Goal: Task Accomplishment & Management: Complete application form

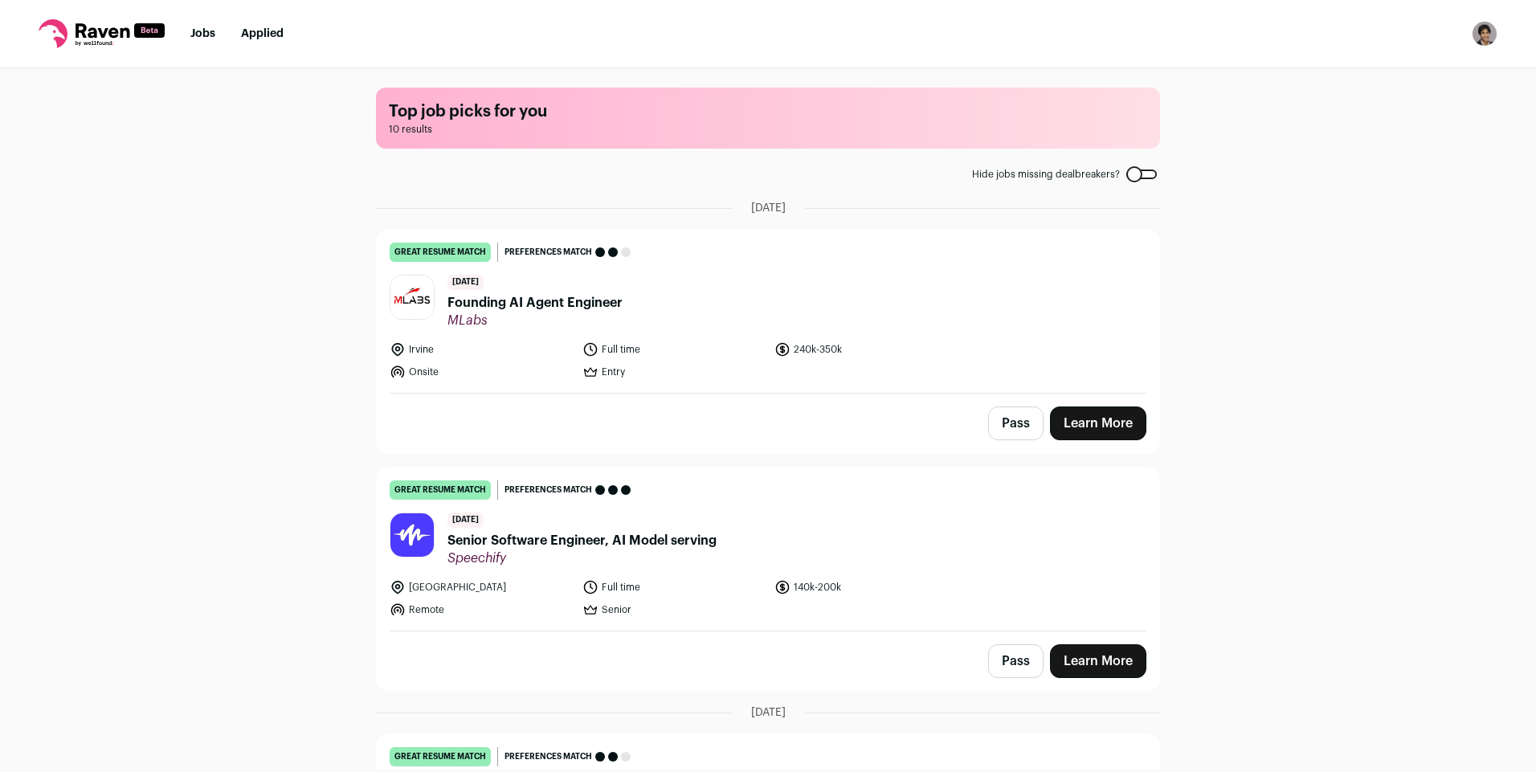
click at [499, 290] on div "3 days ago Founding AI Agent Engineer MLabs" at bounding box center [535, 302] width 175 height 54
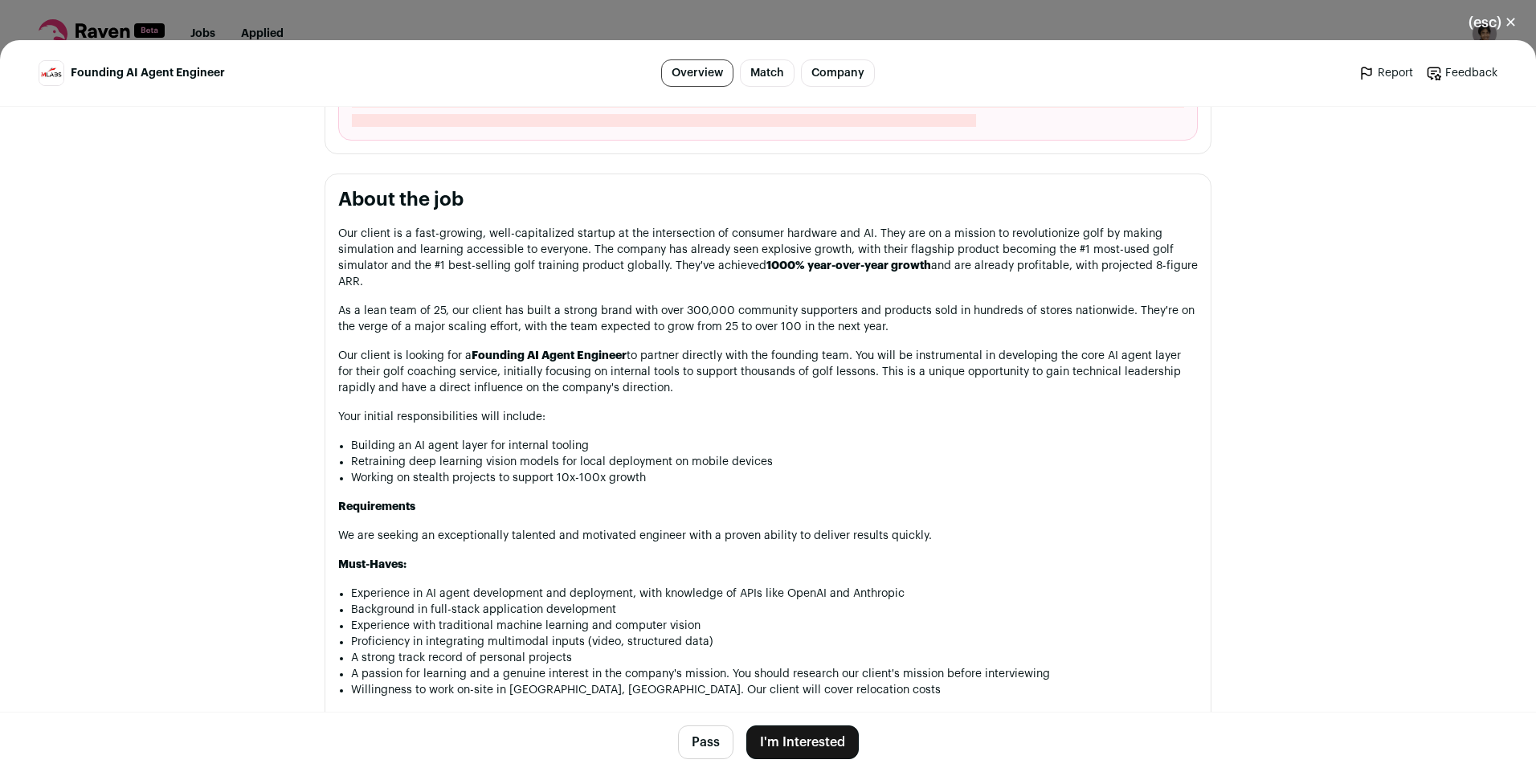
scroll to position [733, 0]
click at [1229, 50] on header "Founding AI Agent Engineer Overview Match Company Report Feedback Report Feedba…" at bounding box center [768, 73] width 1536 height 67
click at [1345, 16] on div "(esc) ✕ Founding AI Agent Engineer Overview Match Company Report Feedback Repor…" at bounding box center [768, 386] width 1536 height 772
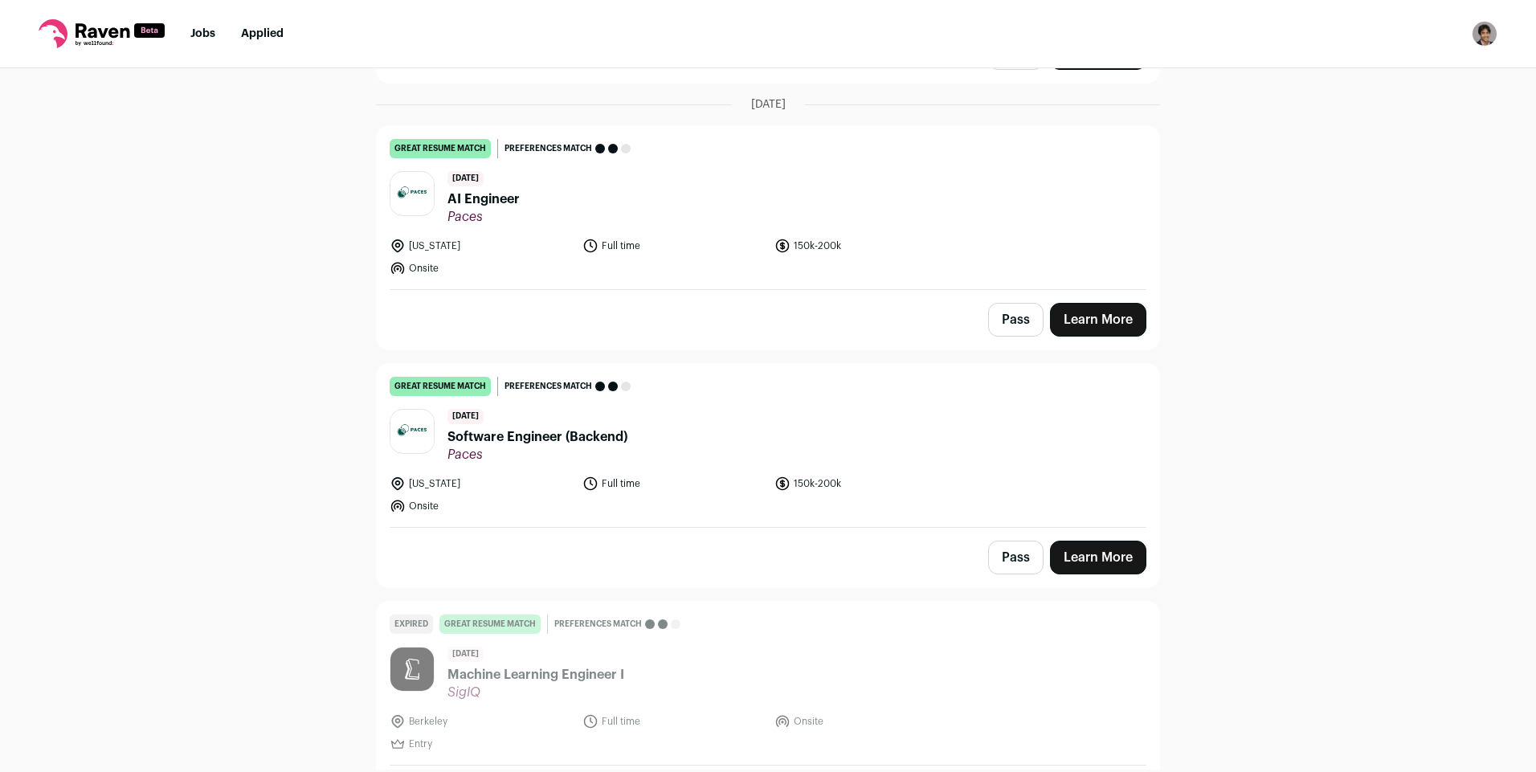
scroll to position [610, 0]
click at [527, 202] on header "9 days ago AI Engineer Paces" at bounding box center [768, 197] width 757 height 54
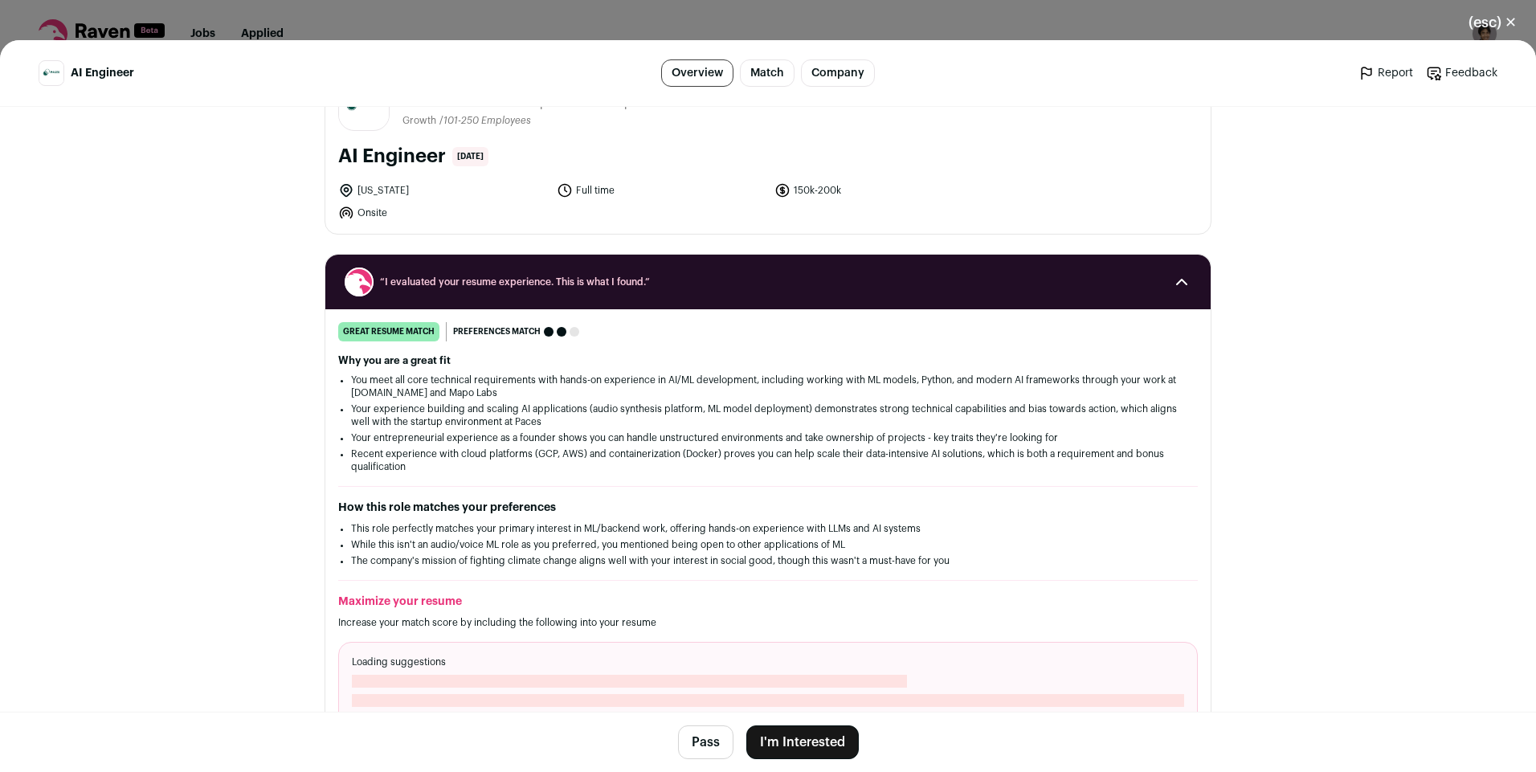
scroll to position [66, 0]
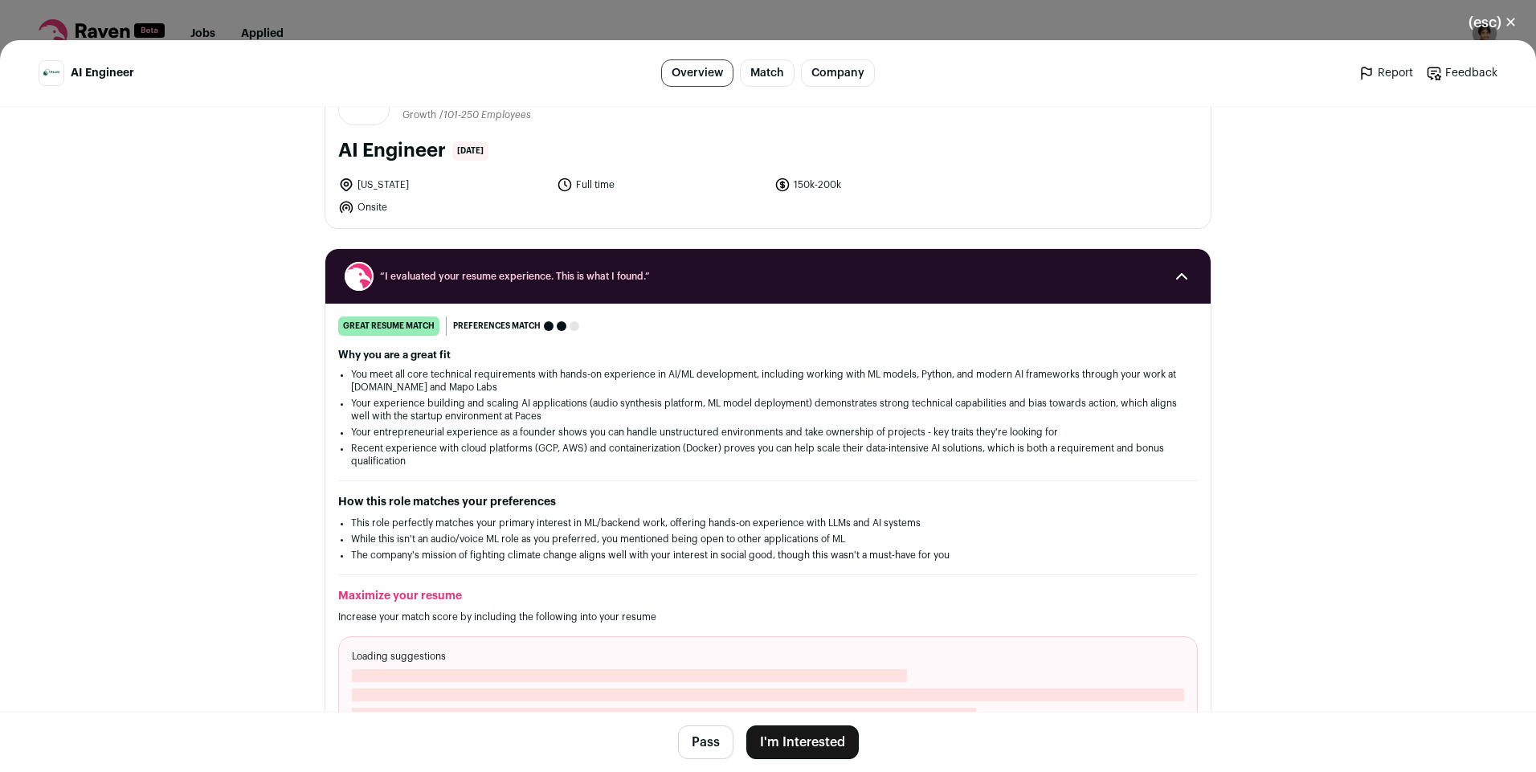
click at [811, 742] on button "I'm Interested" at bounding box center [802, 743] width 112 height 34
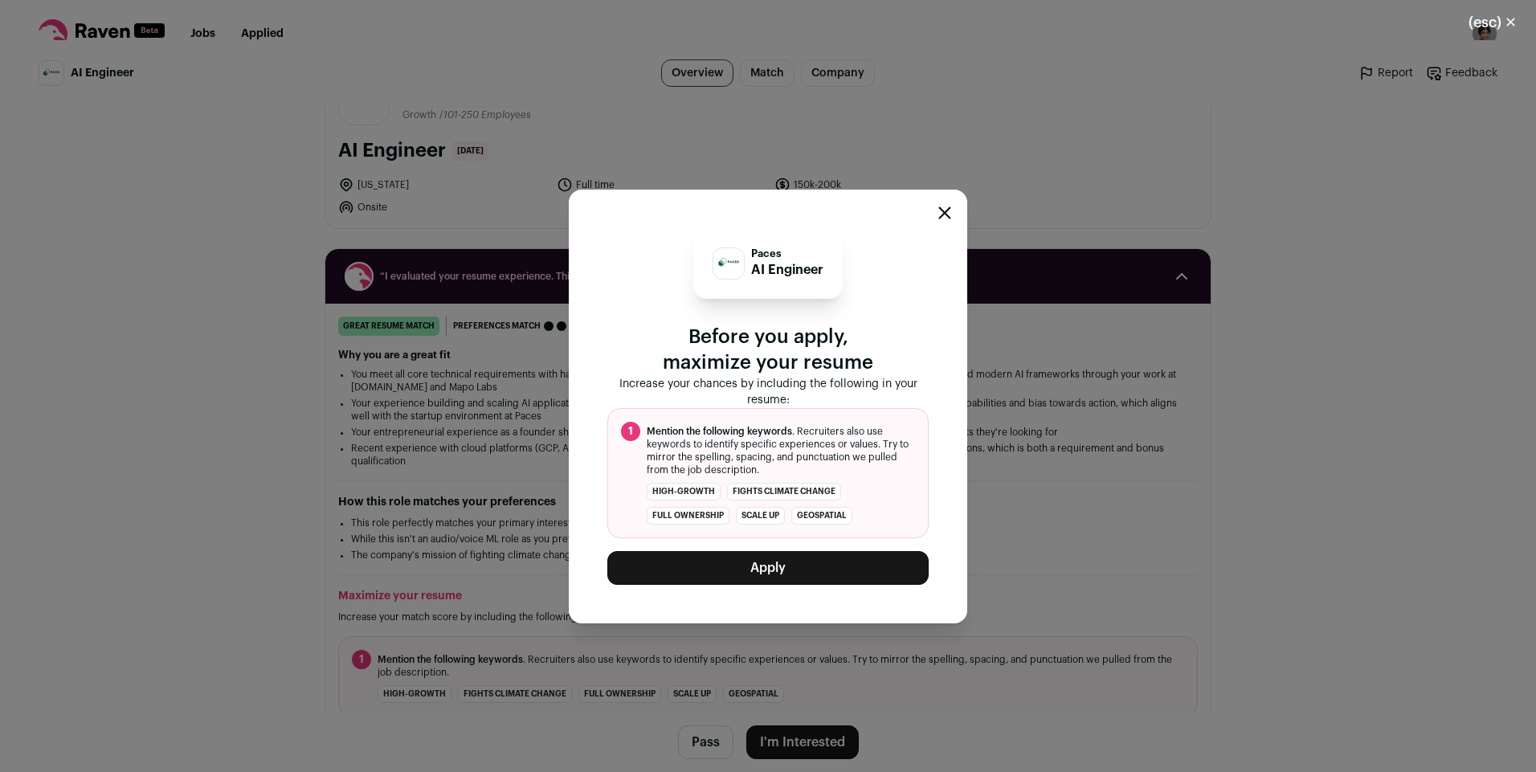
click at [794, 566] on button "Apply" at bounding box center [767, 568] width 321 height 34
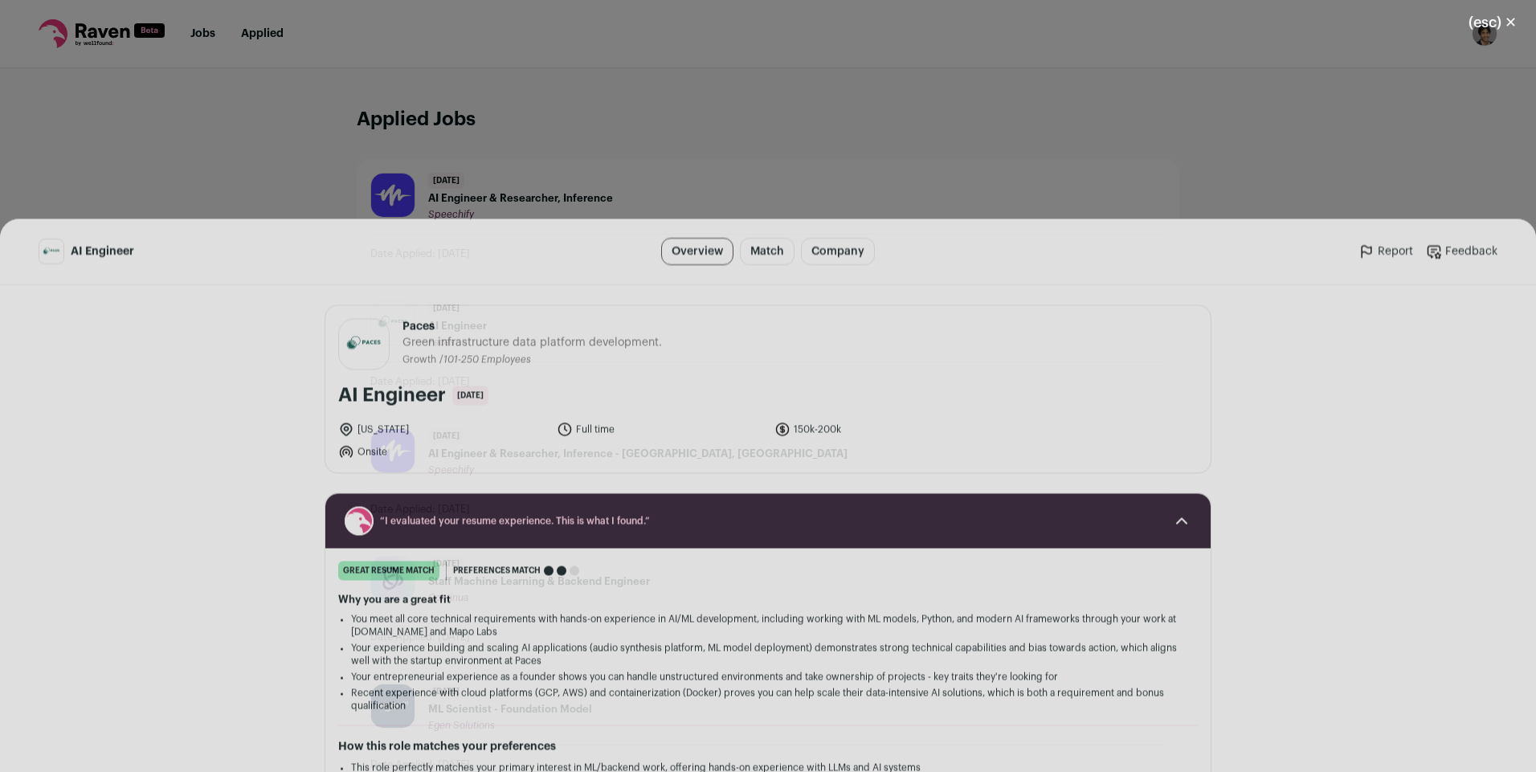
click at [1180, 22] on div "(esc) ✕ AI Engineer Overview Match Company Report Feedback Report Feedback Pace…" at bounding box center [768, 386] width 1536 height 772
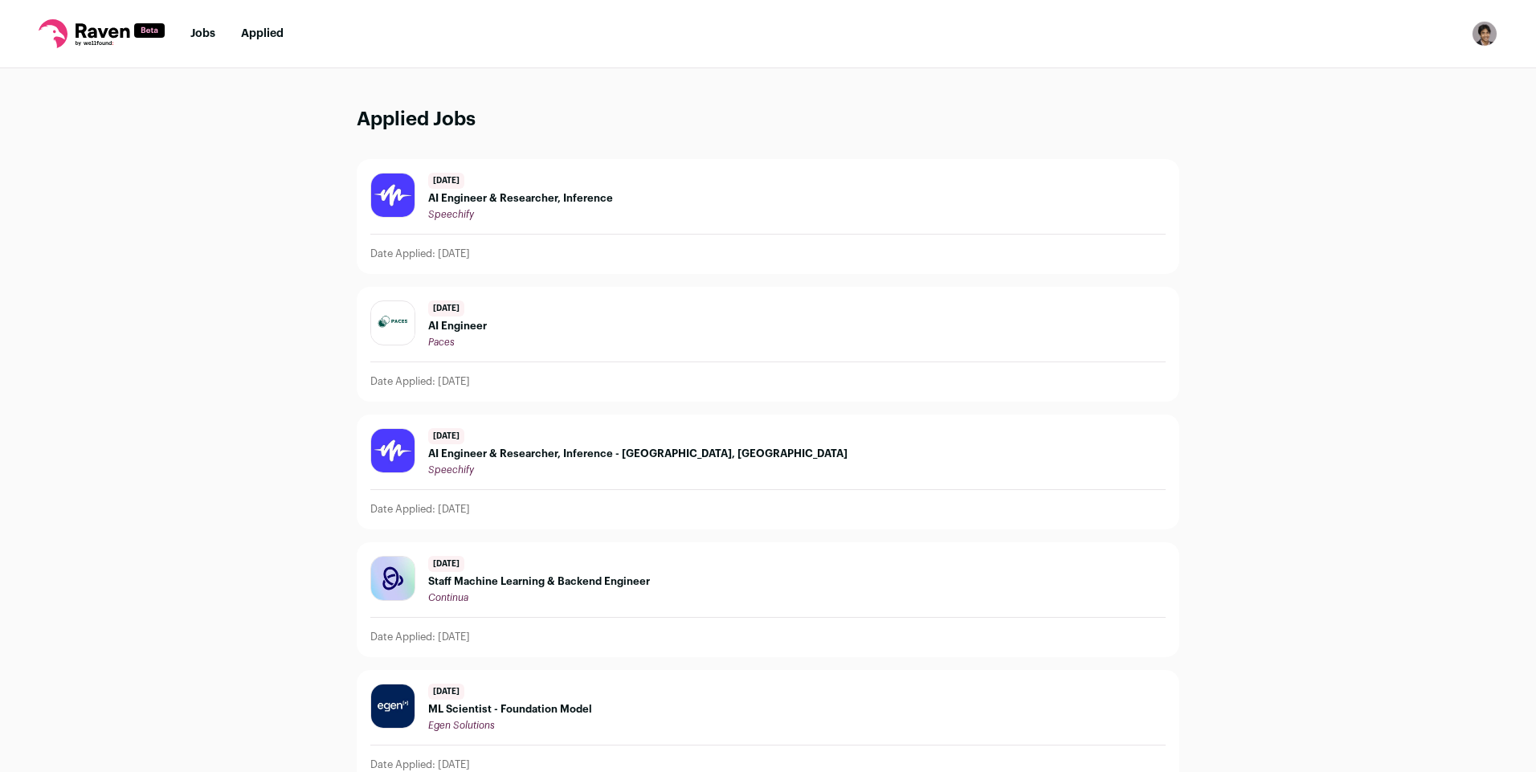
click at [109, 34] on icon at bounding box center [103, 30] width 54 height 14
click at [202, 30] on link "Jobs" at bounding box center [202, 33] width 25 height 11
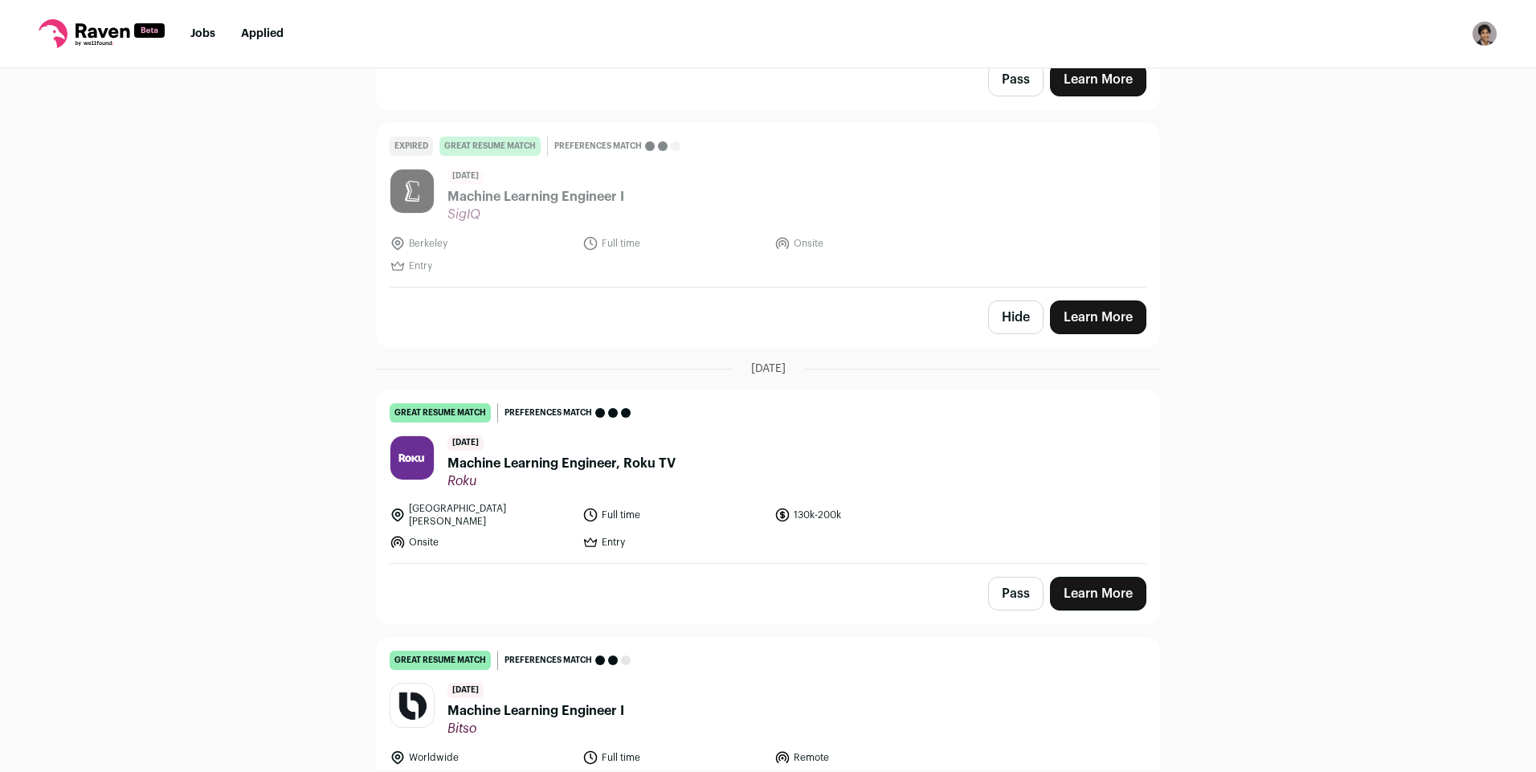
scroll to position [851, 0]
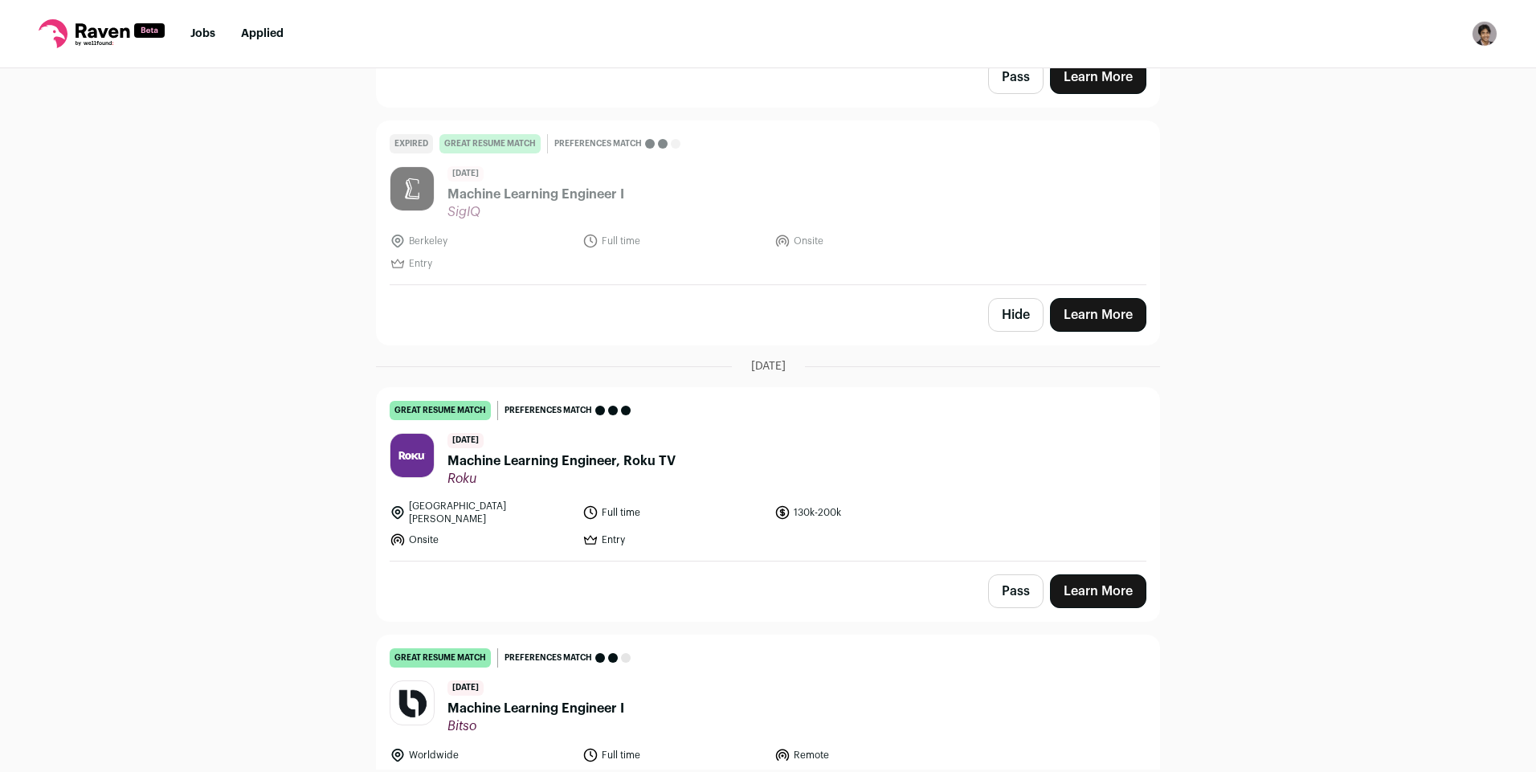
click at [648, 468] on span "Machine Learning Engineer, Roku TV" at bounding box center [562, 461] width 228 height 19
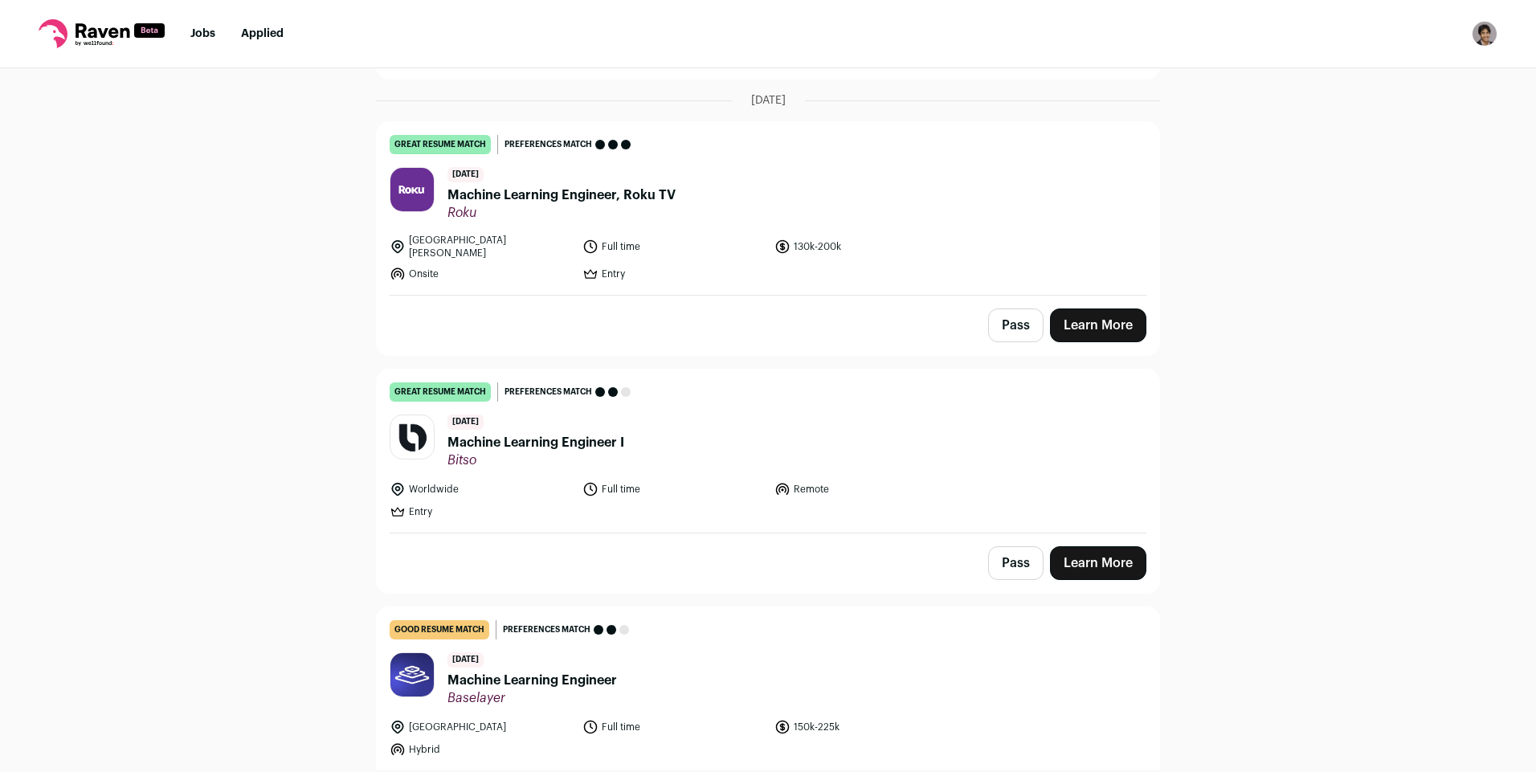
scroll to position [1130, 0]
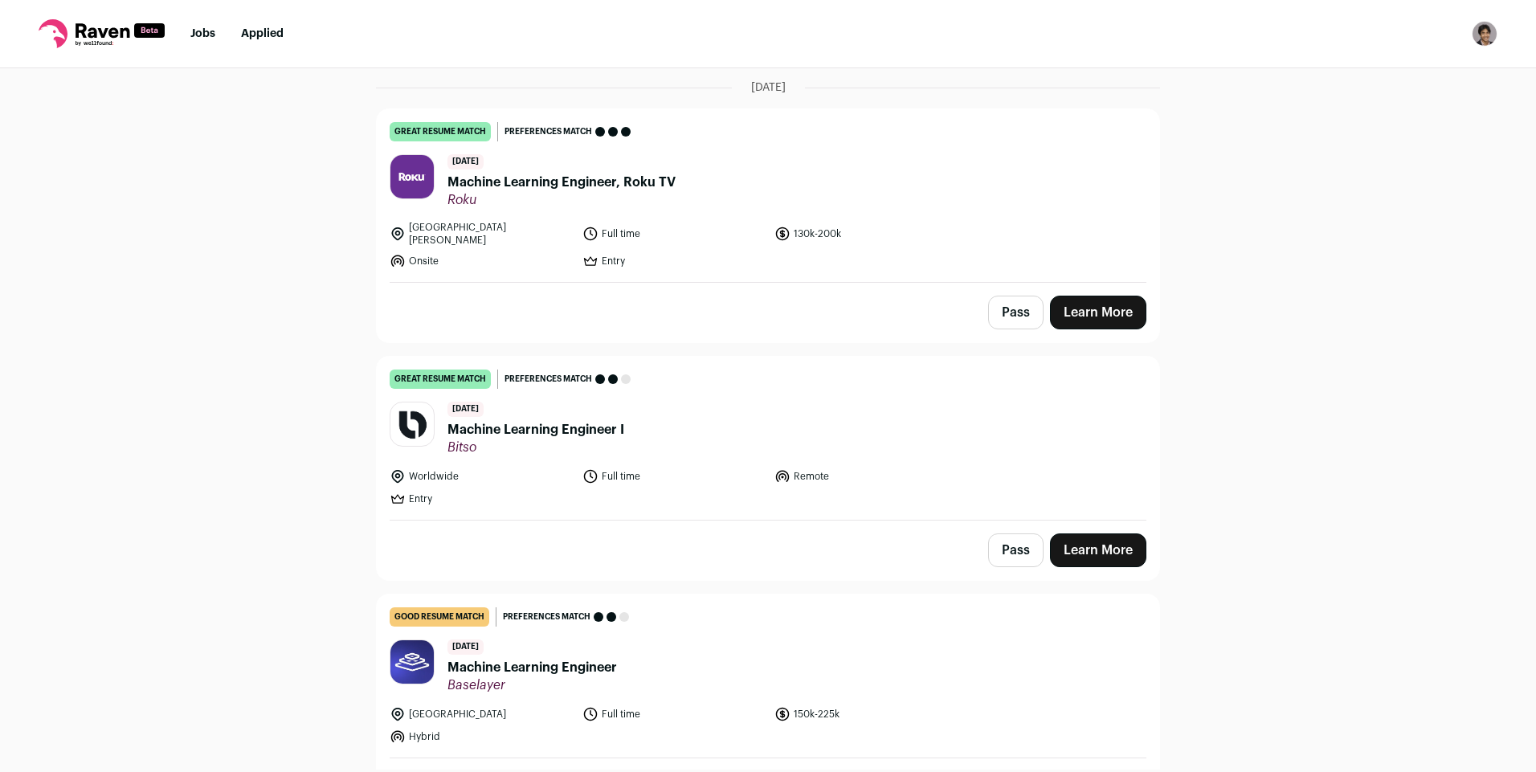
click at [611, 420] on span "Machine Learning Engineer I" at bounding box center [536, 429] width 177 height 19
click at [1075, 283] on div "Pass Learn More" at bounding box center [768, 312] width 783 height 59
click at [563, 420] on span "Machine Learning Engineer I" at bounding box center [536, 429] width 177 height 19
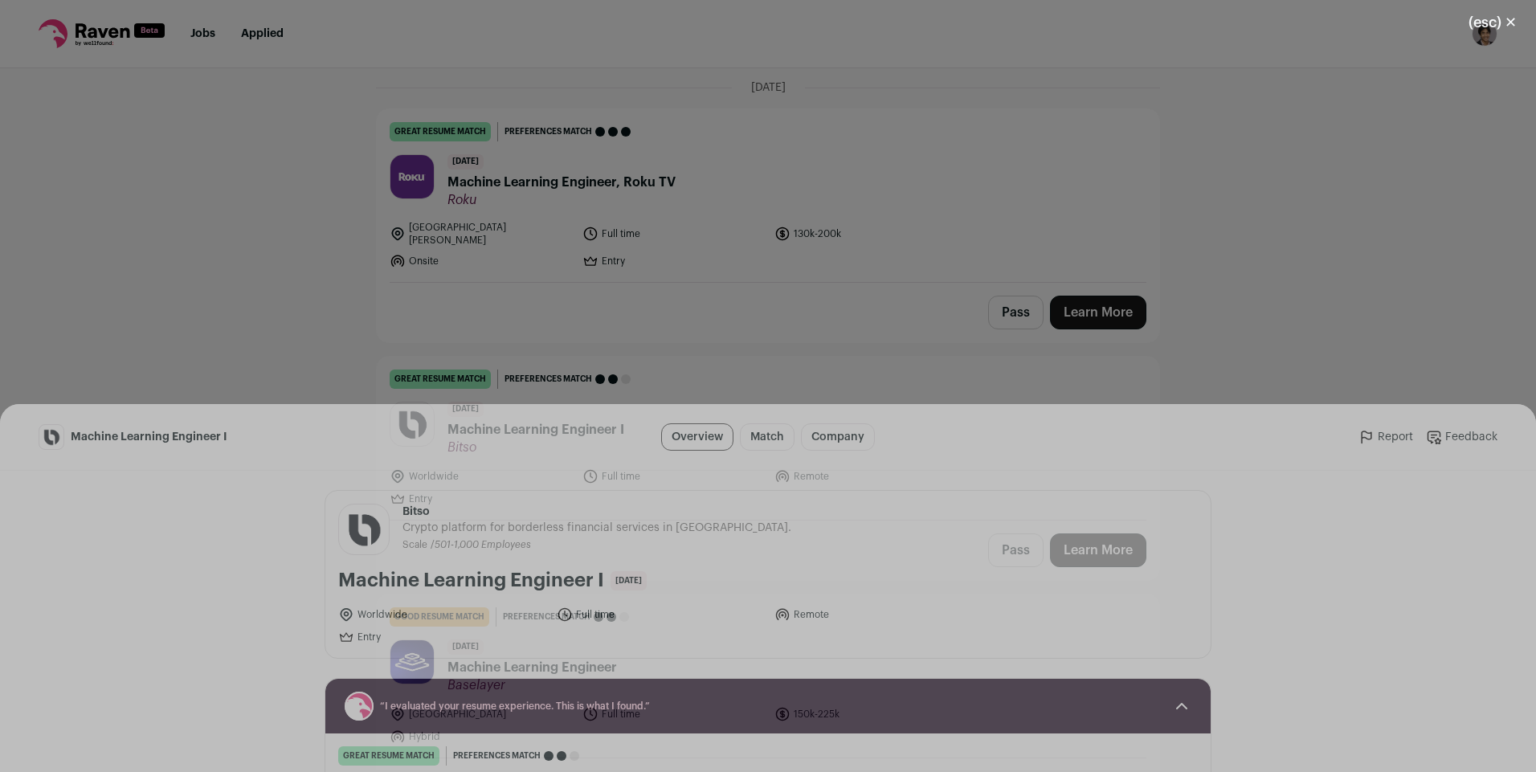
click at [819, 741] on button "I'm Interested" at bounding box center [802, 743] width 112 height 34
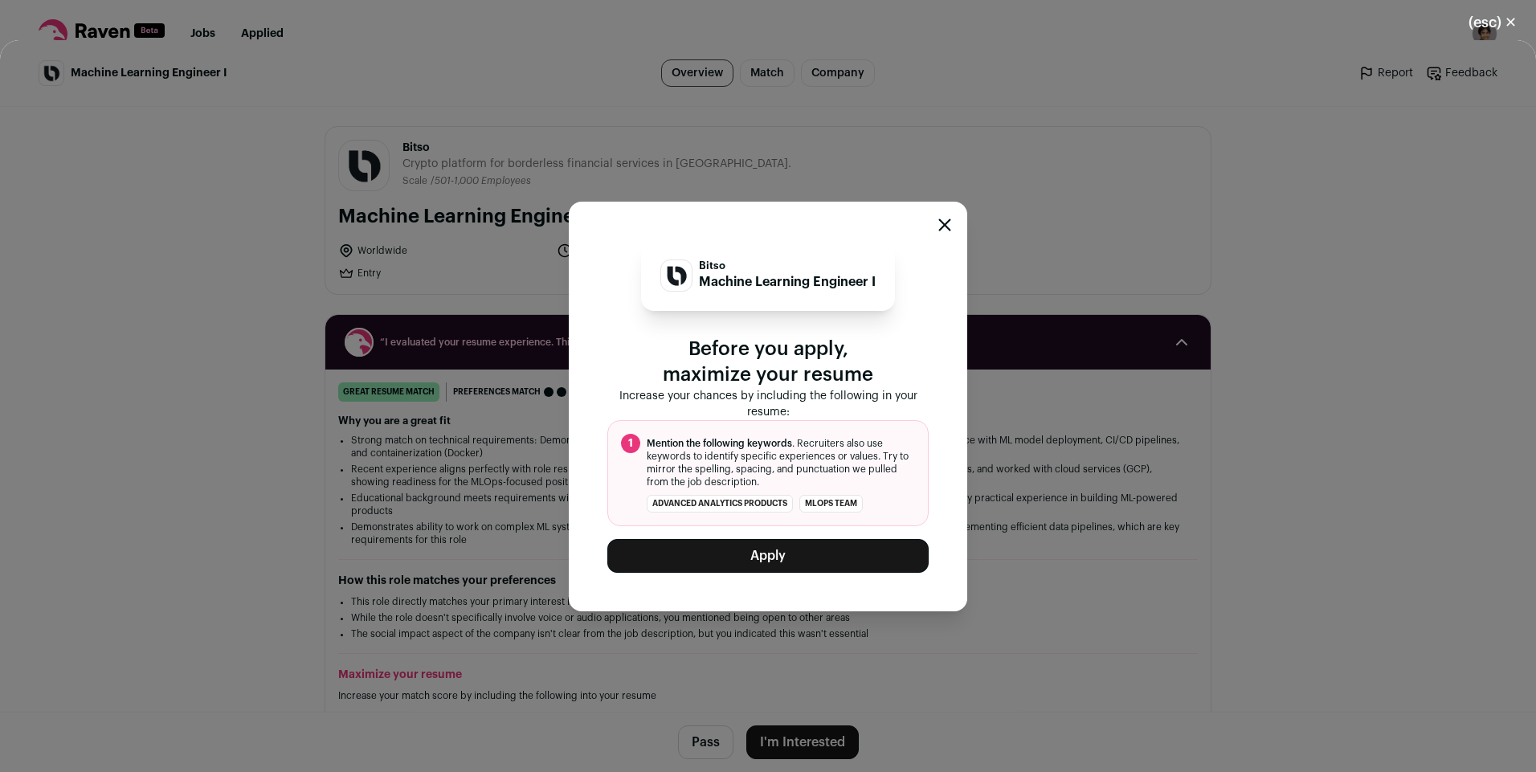
click at [768, 560] on button "Apply" at bounding box center [767, 556] width 321 height 34
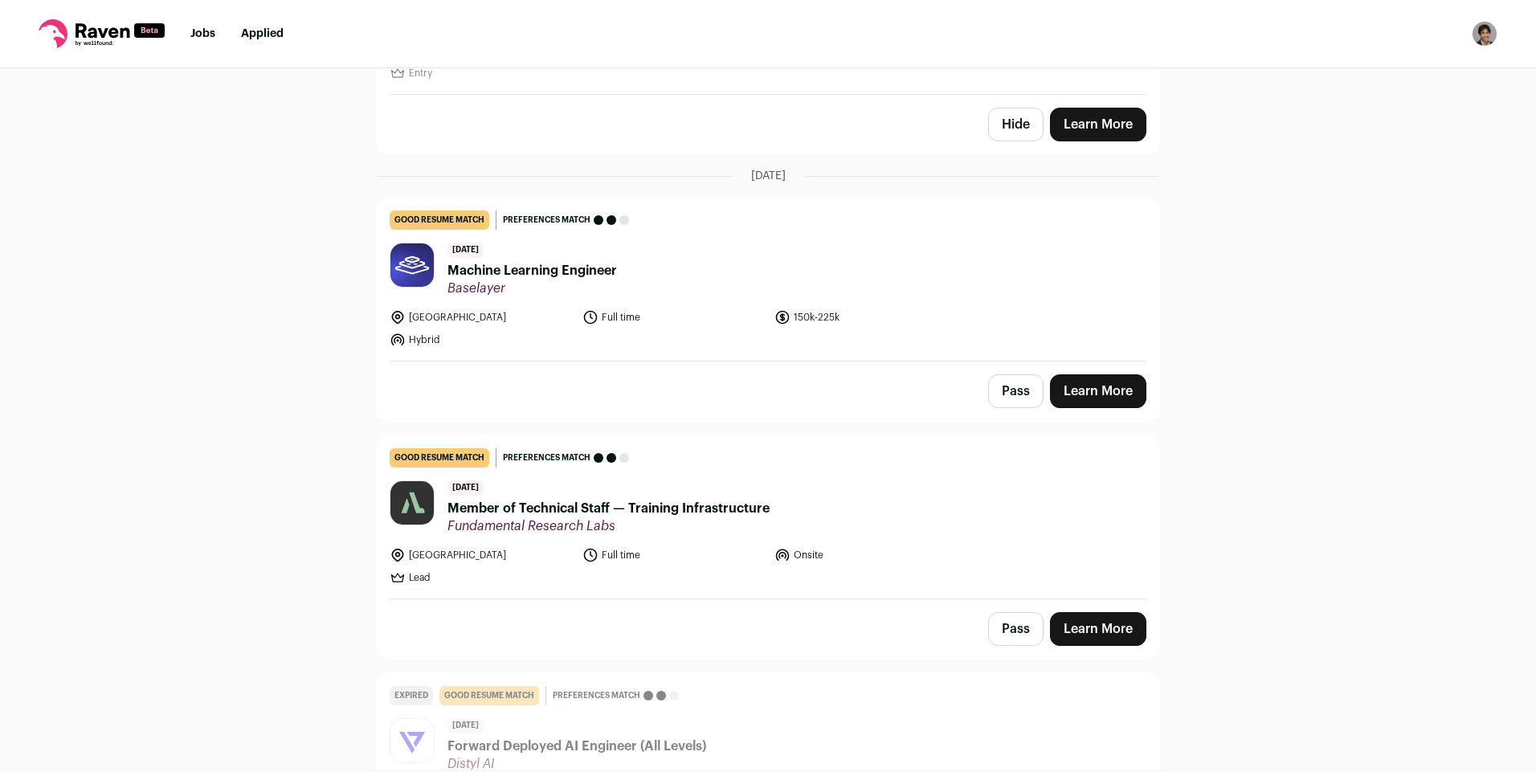
scroll to position [1006, 0]
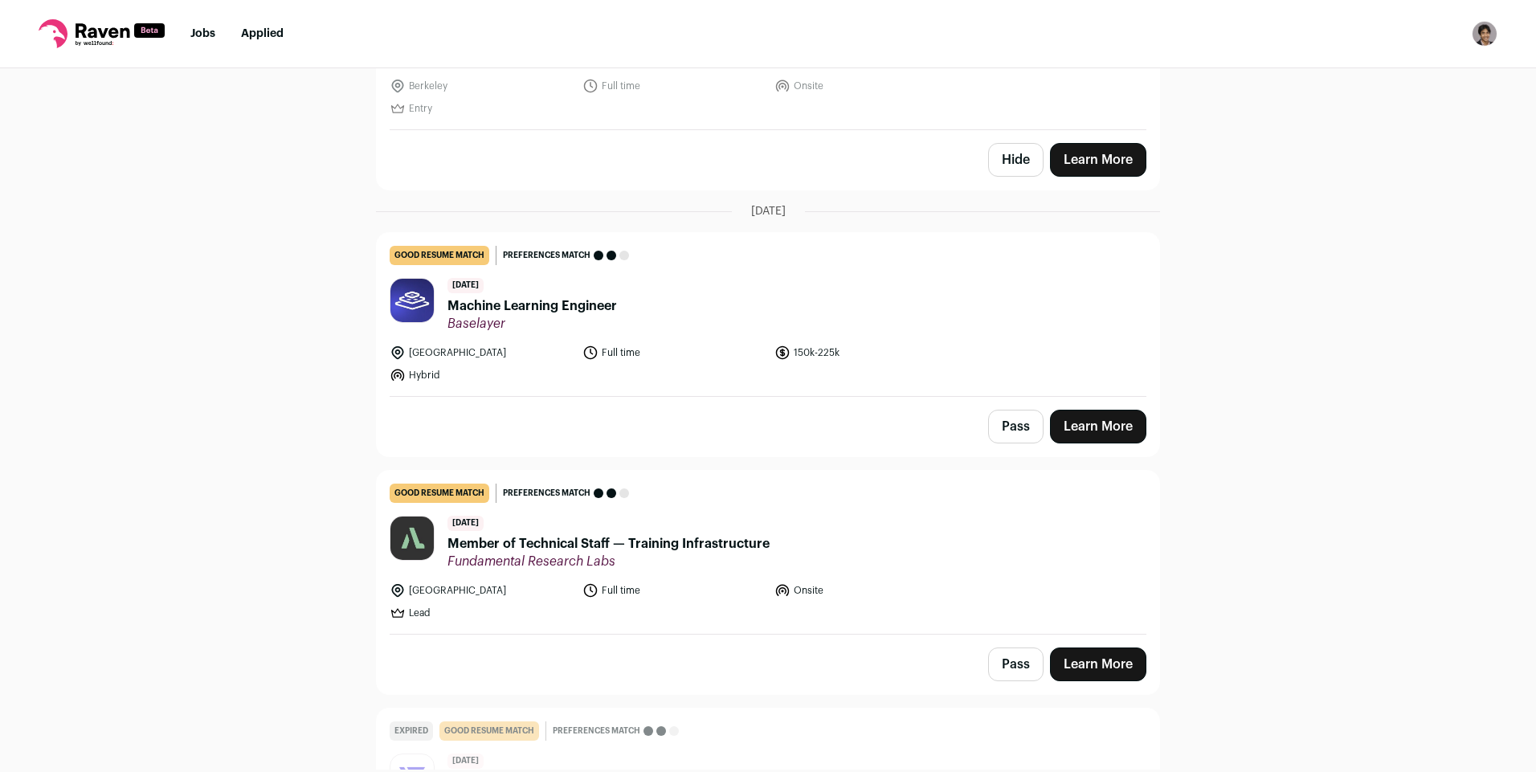
click at [599, 309] on span "Machine Learning Engineer" at bounding box center [533, 306] width 170 height 19
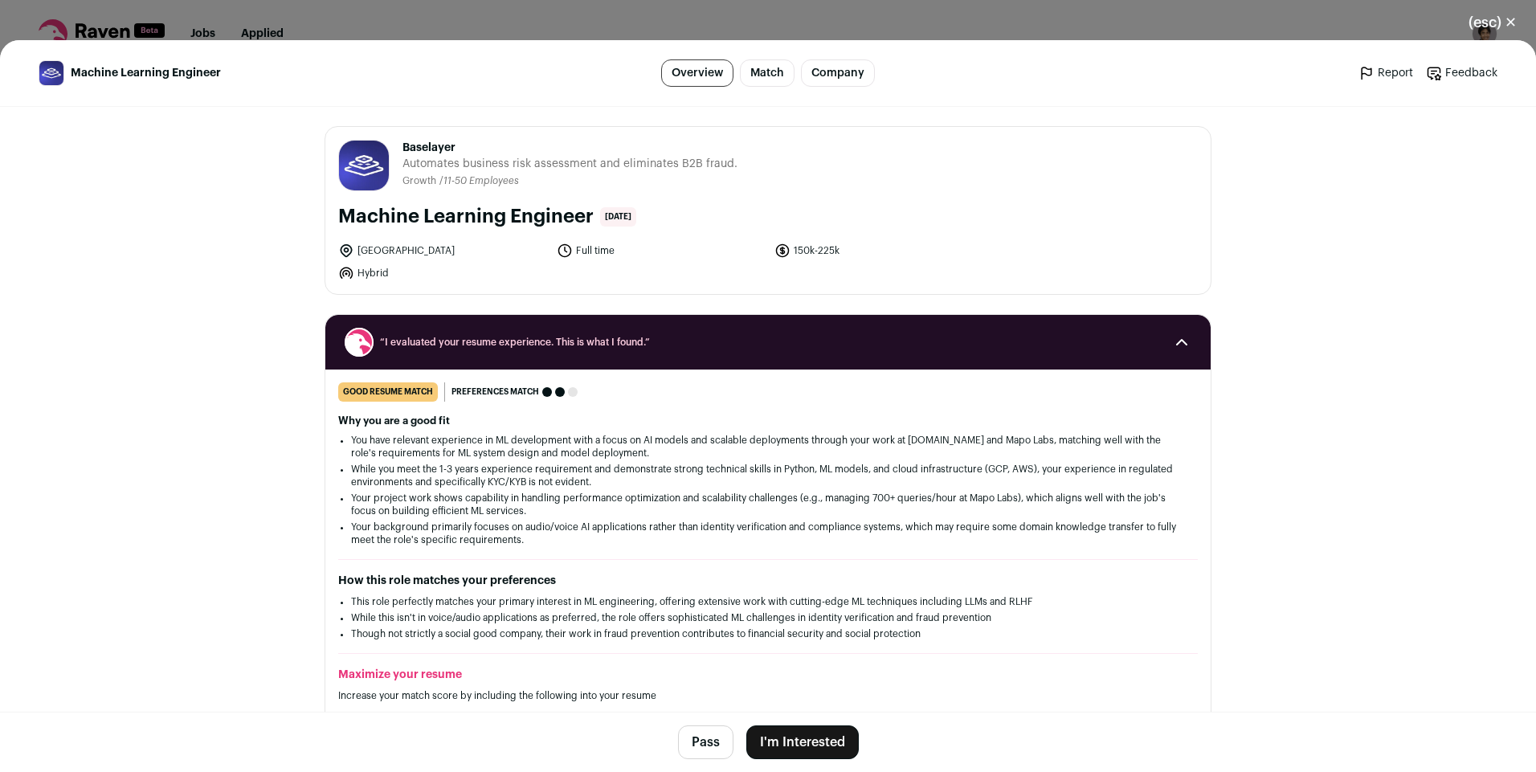
click at [808, 739] on button "I'm Interested" at bounding box center [802, 743] width 112 height 34
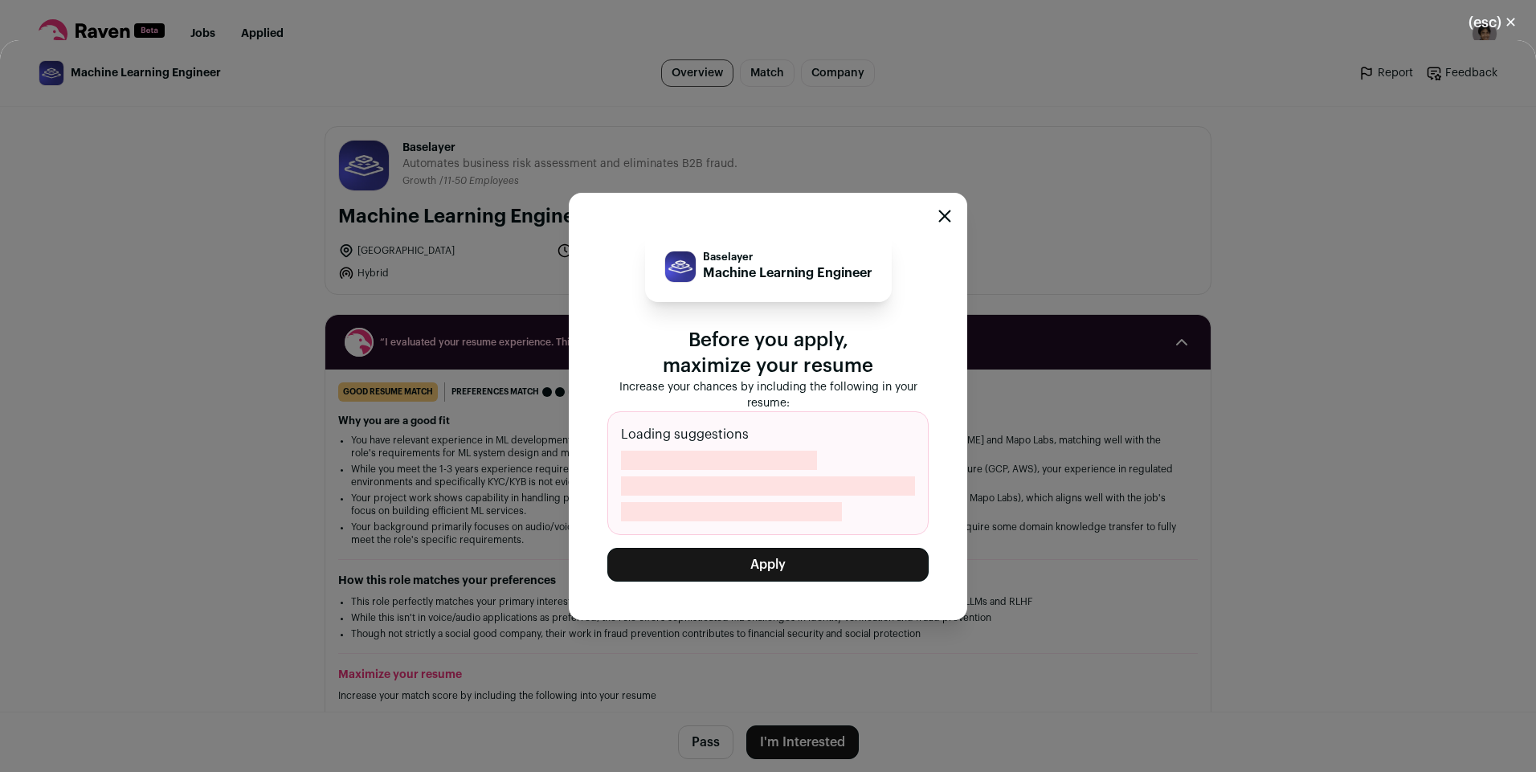
click at [772, 563] on button "Apply" at bounding box center [767, 565] width 321 height 34
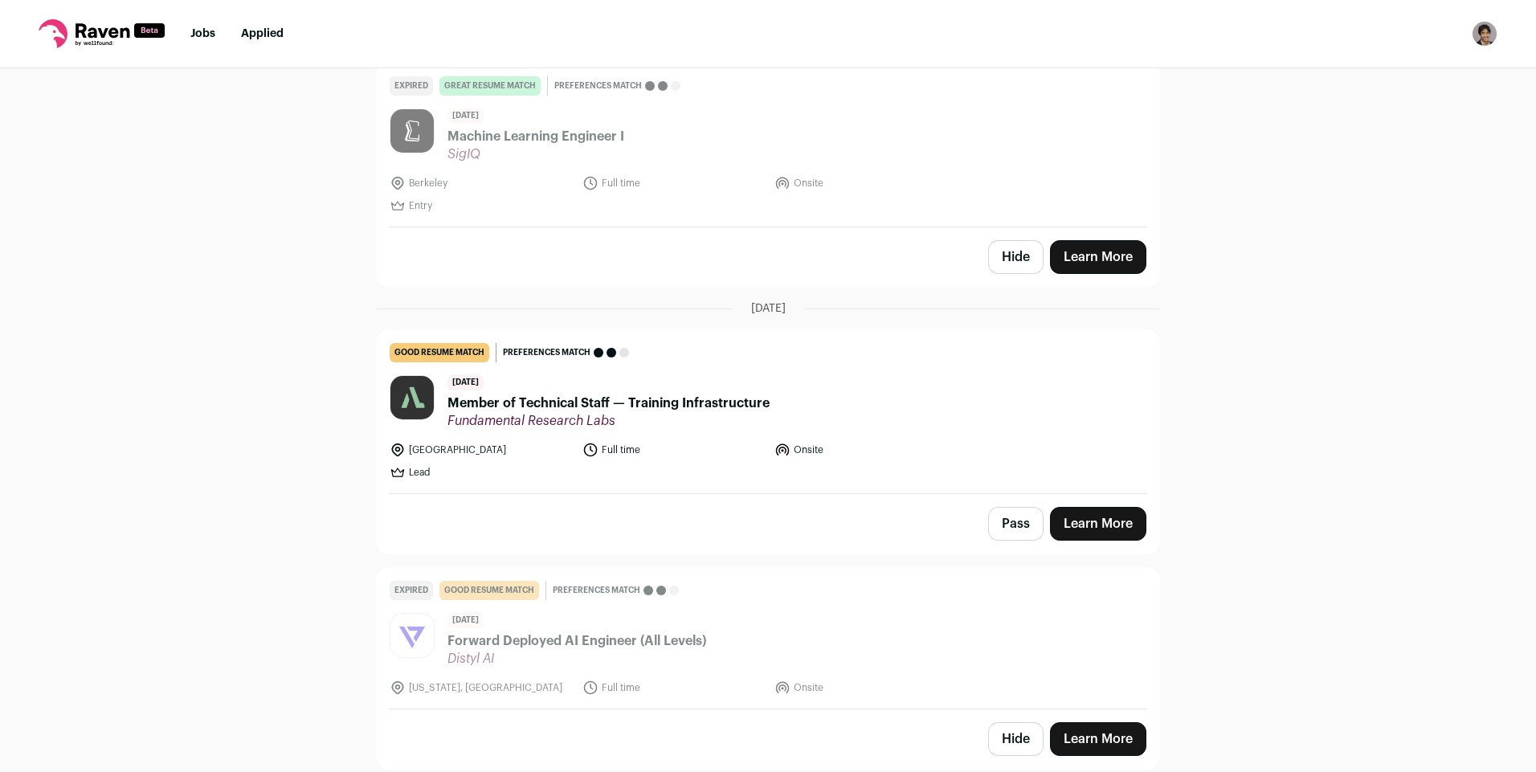
scroll to position [909, 0]
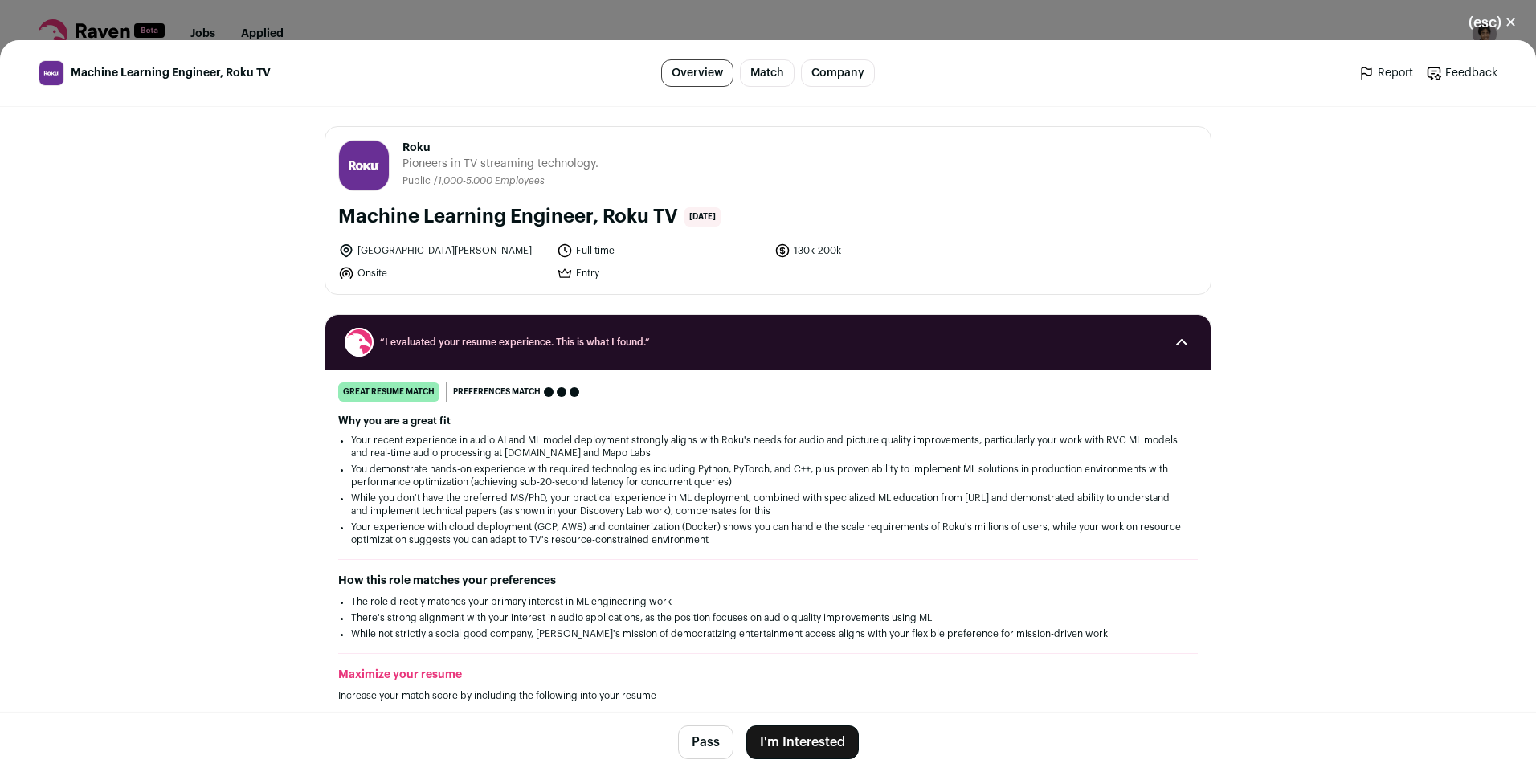
click at [788, 736] on button "I'm Interested" at bounding box center [802, 743] width 112 height 34
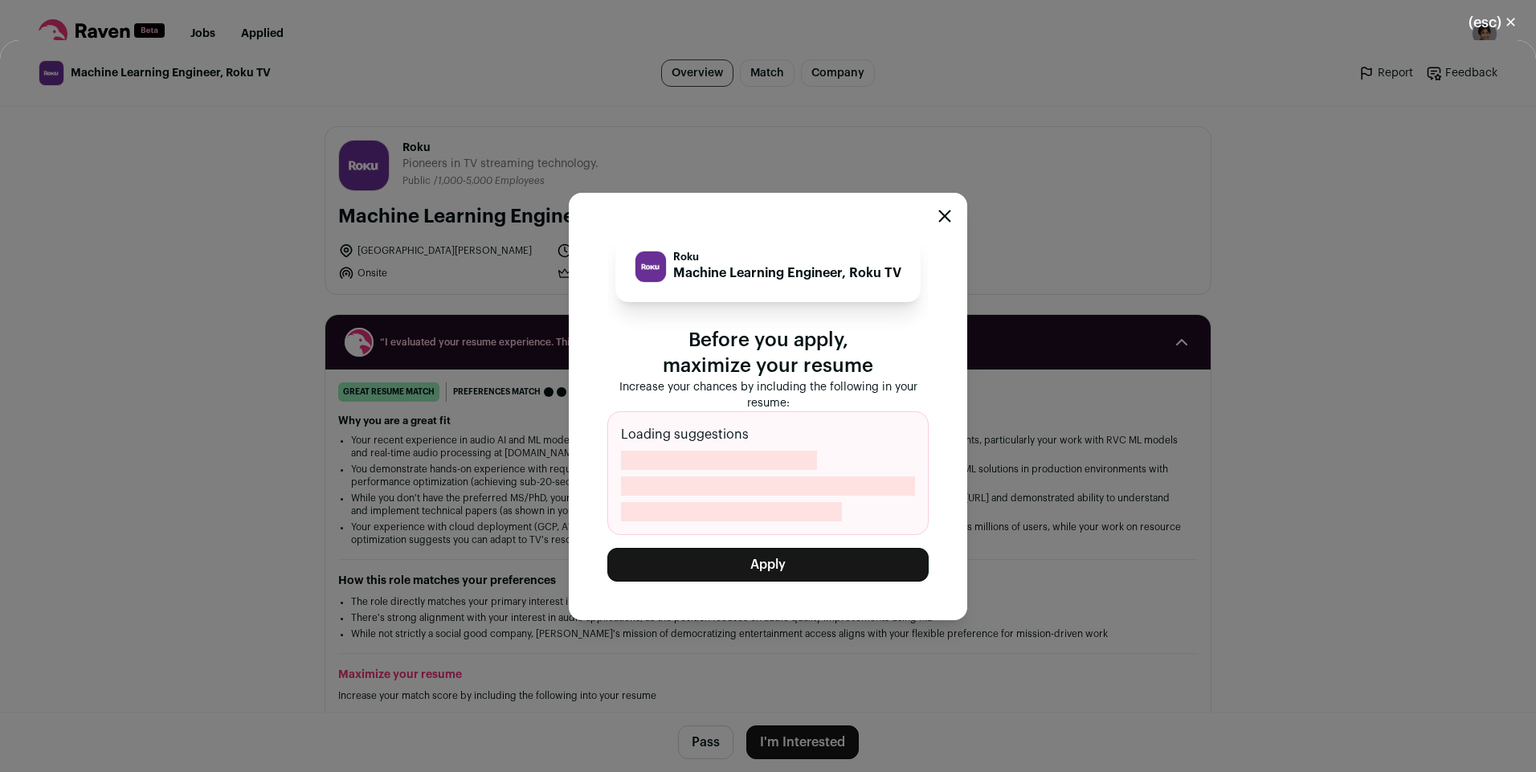
click at [710, 566] on button "Apply" at bounding box center [767, 565] width 321 height 34
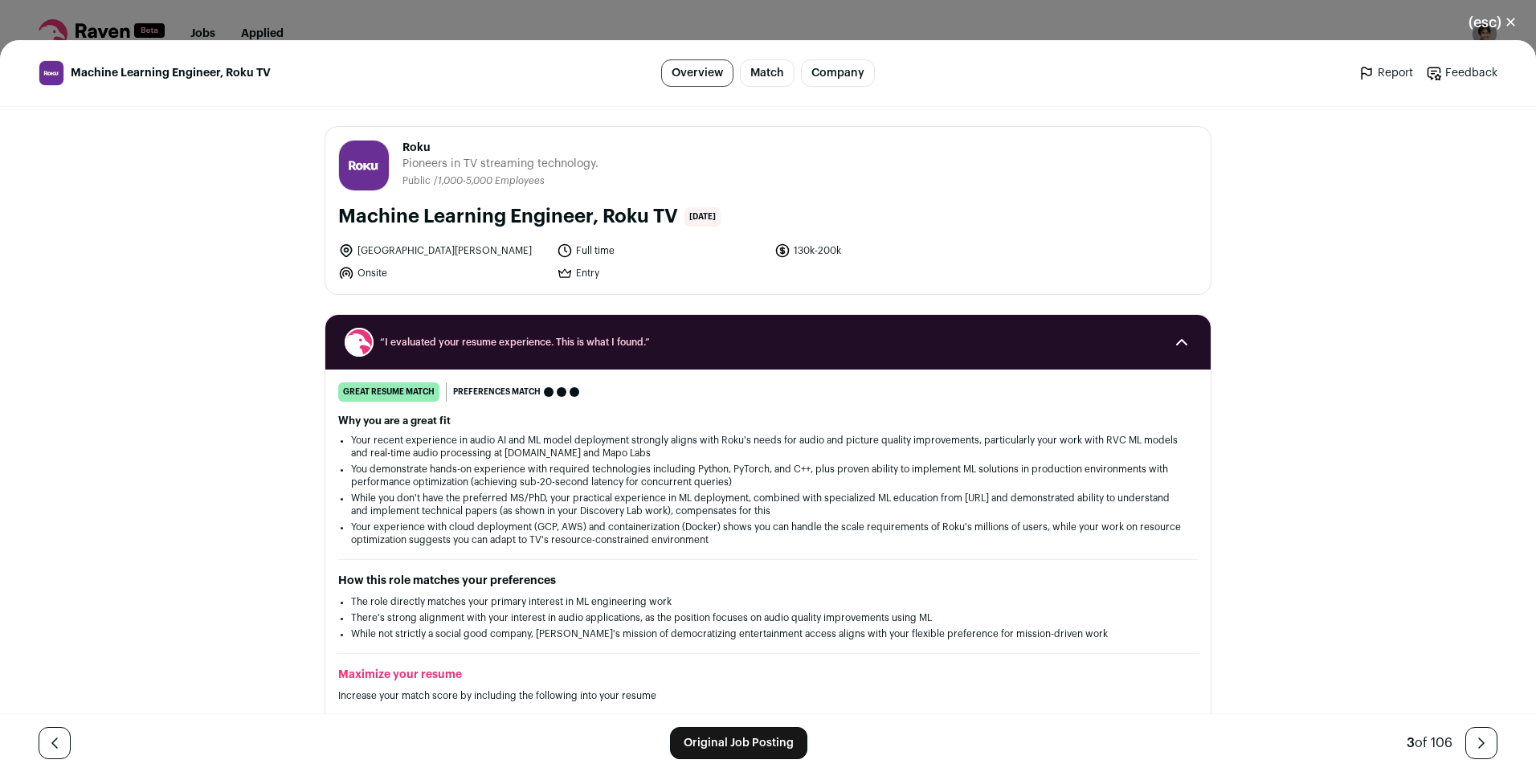
click at [1503, 24] on button "(esc) ✕" at bounding box center [1493, 22] width 87 height 35
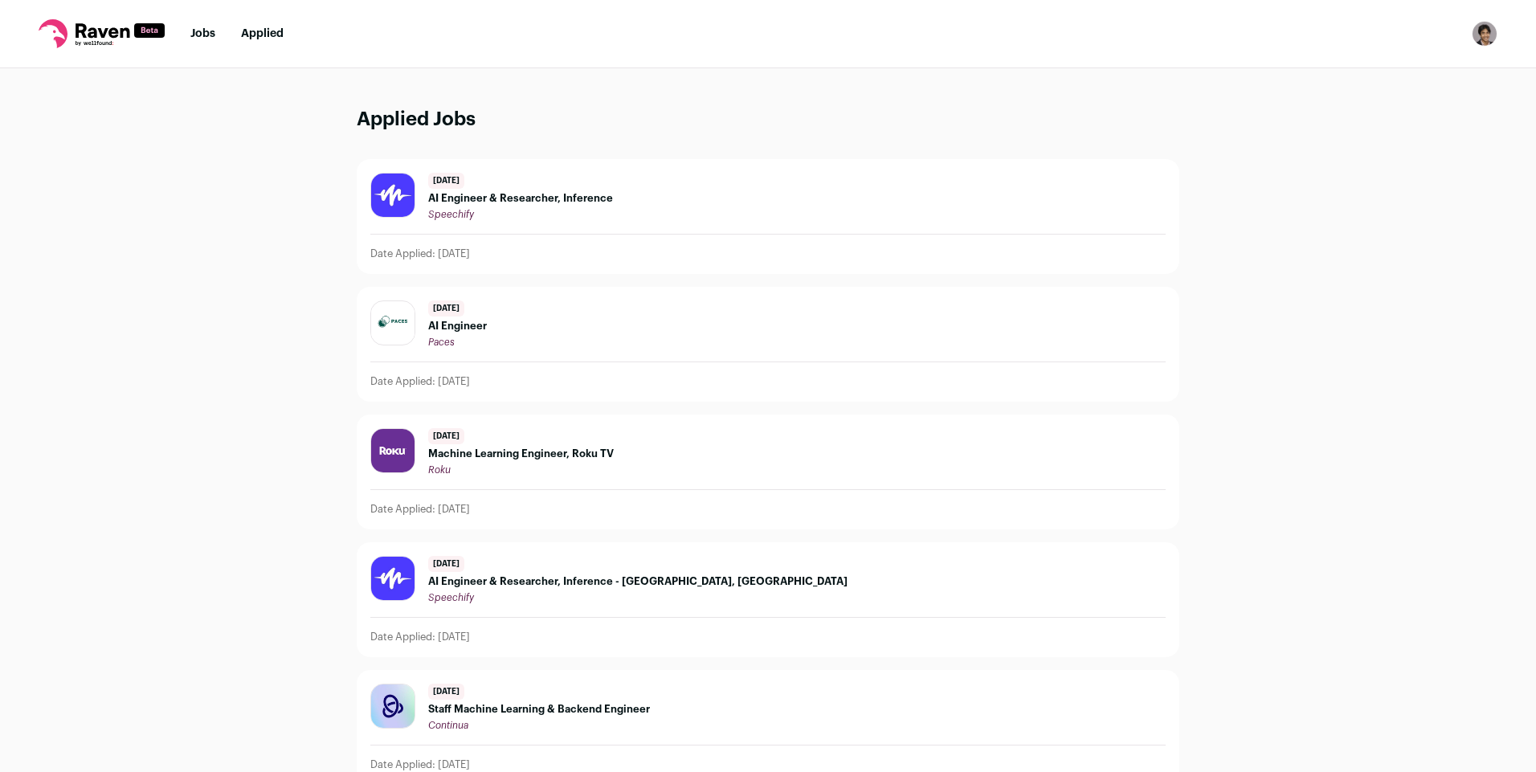
click at [90, 25] on icon at bounding box center [102, 33] width 126 height 29
click at [73, 30] on icon at bounding box center [102, 33] width 126 height 29
